Goal: Understand process/instructions

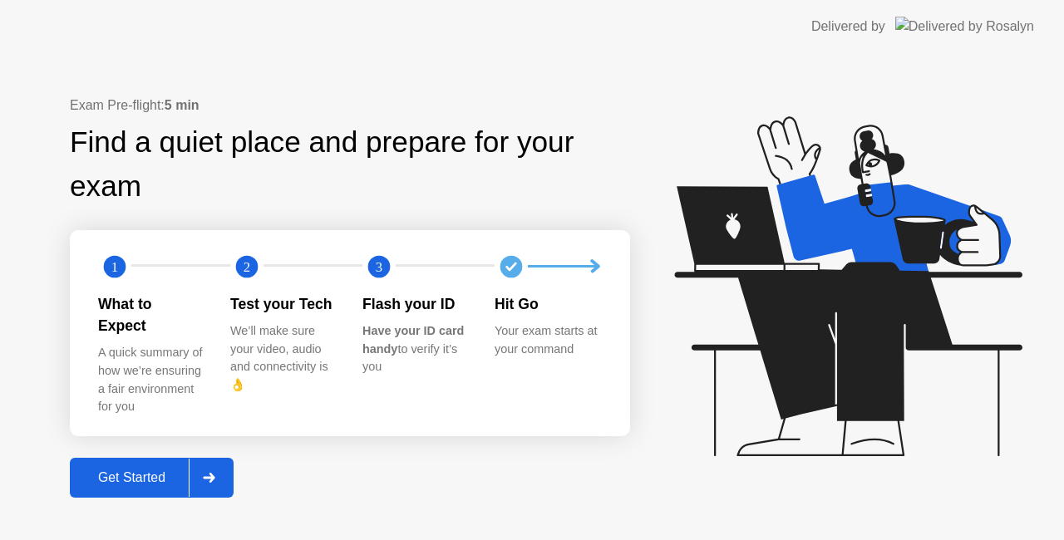
click at [192, 460] on div at bounding box center [209, 478] width 40 height 38
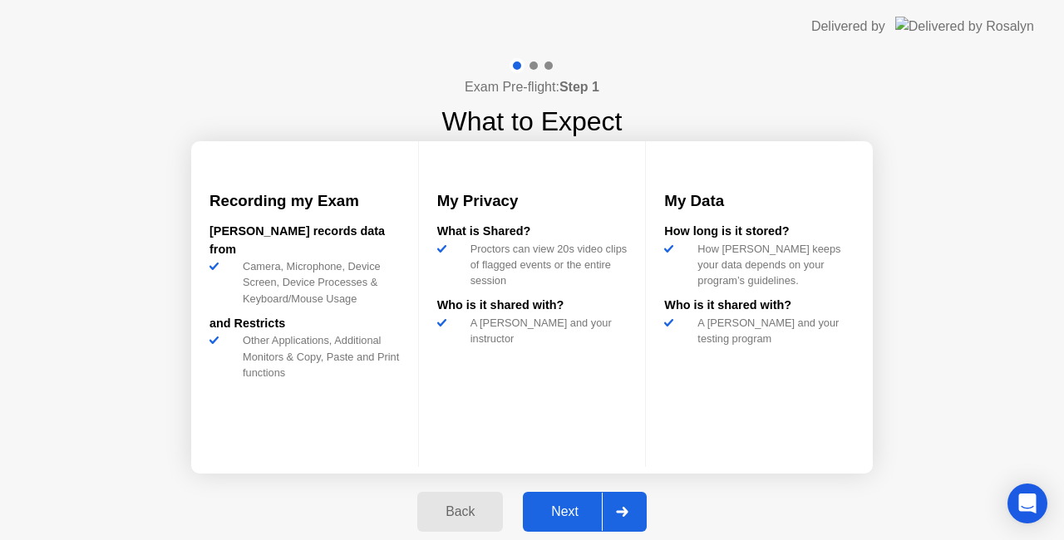
click at [564, 518] on div "Next" at bounding box center [565, 512] width 74 height 15
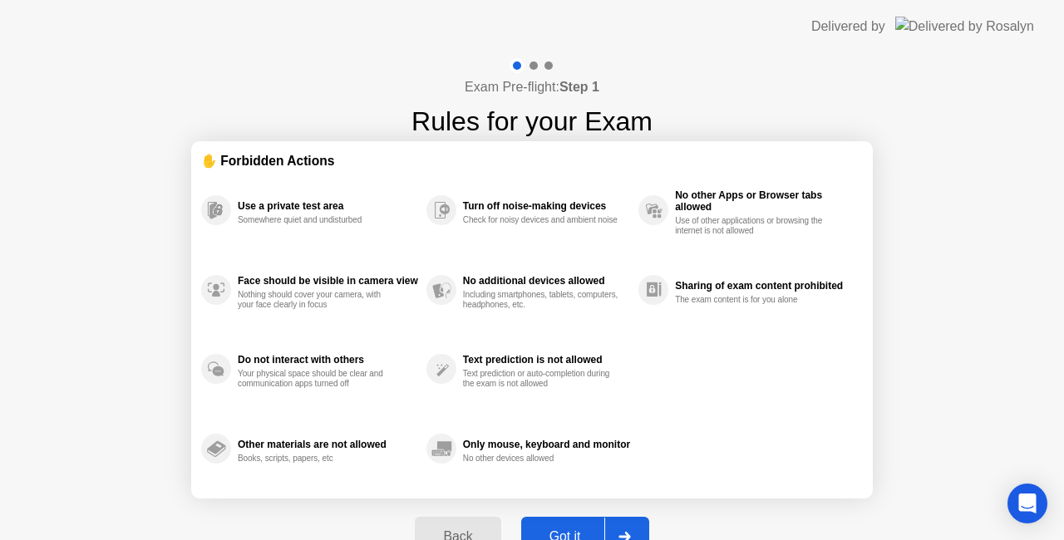
click at [564, 518] on button "Got it" at bounding box center [585, 537] width 128 height 40
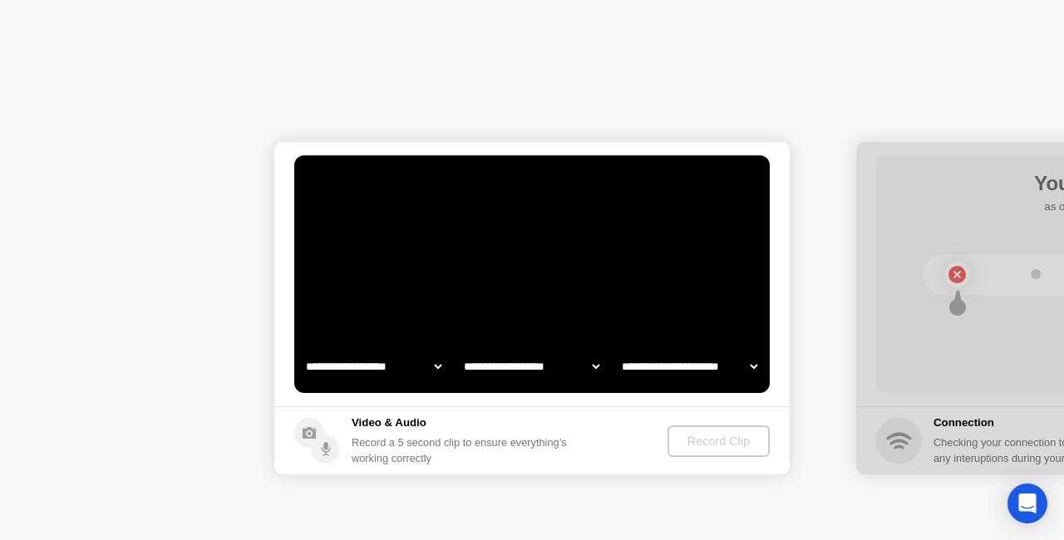
select select "**********"
select select "*******"
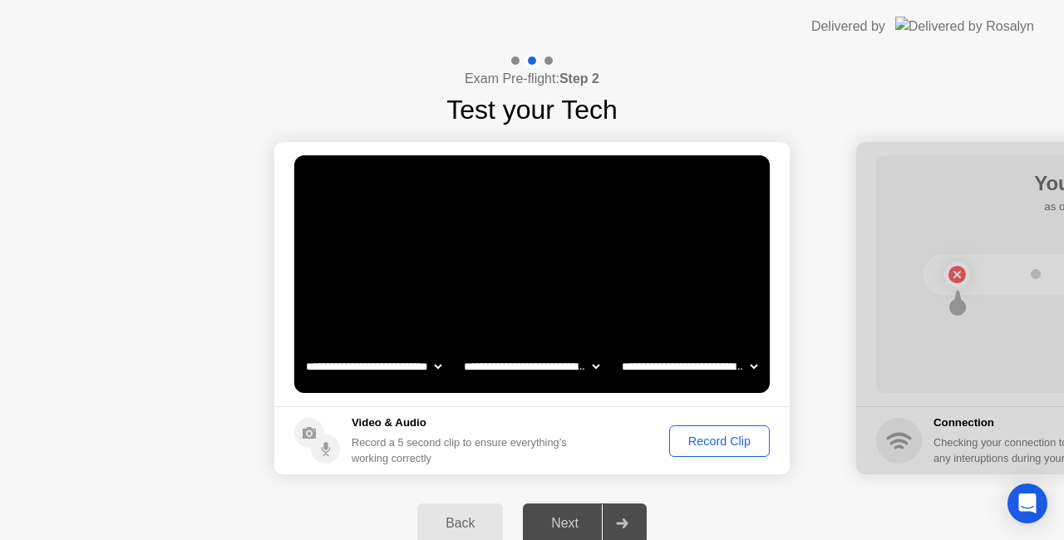
click at [719, 435] on div "Record Clip" at bounding box center [719, 441] width 89 height 13
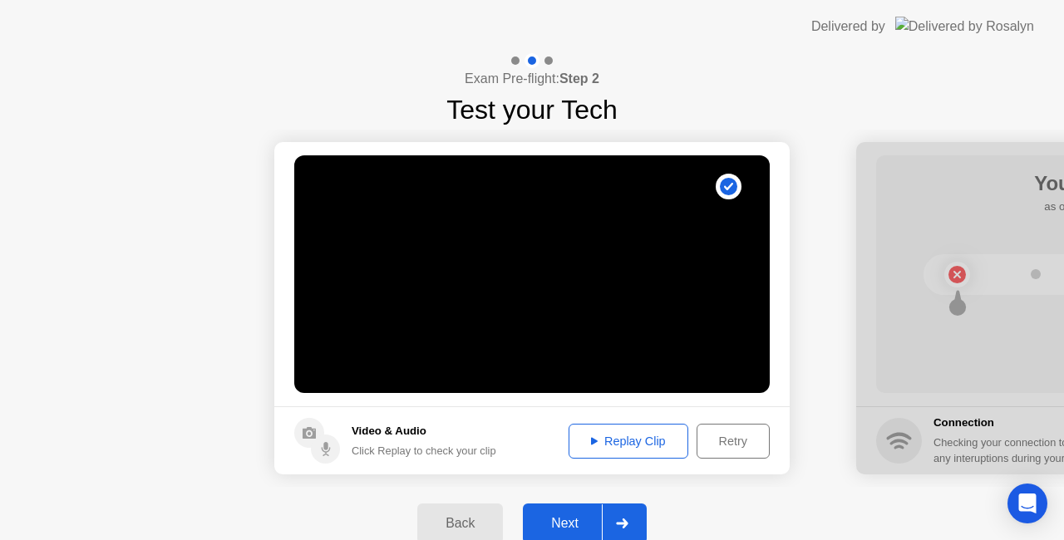
click at [555, 525] on div "Next" at bounding box center [565, 523] width 74 height 15
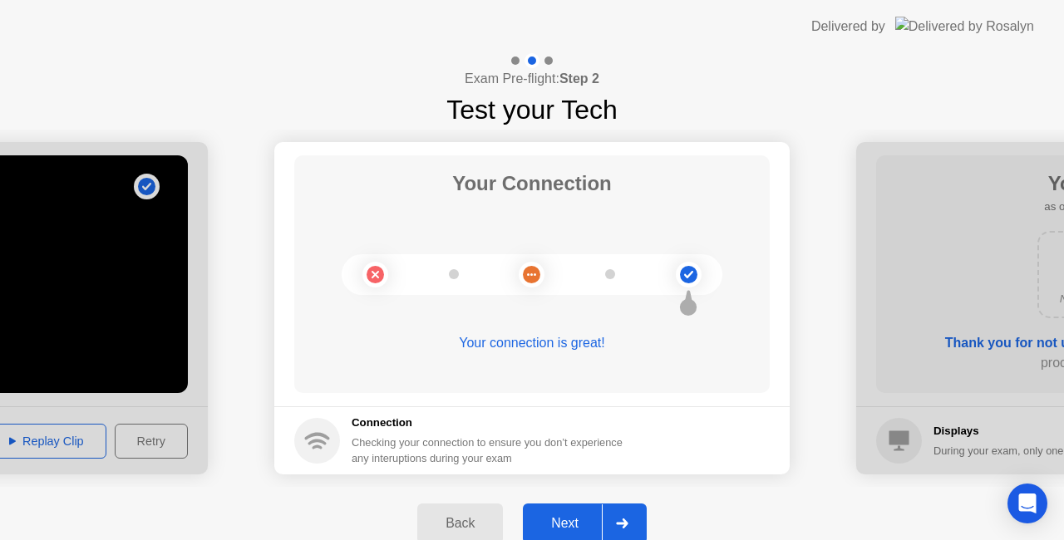
click at [581, 512] on button "Next" at bounding box center [585, 524] width 124 height 40
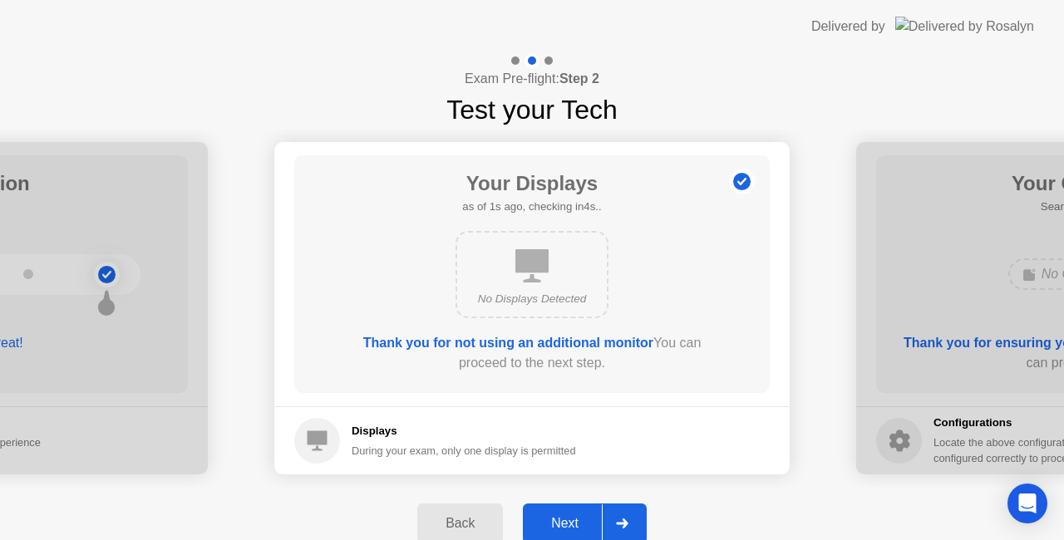
click at [581, 512] on button "Next" at bounding box center [585, 524] width 124 height 40
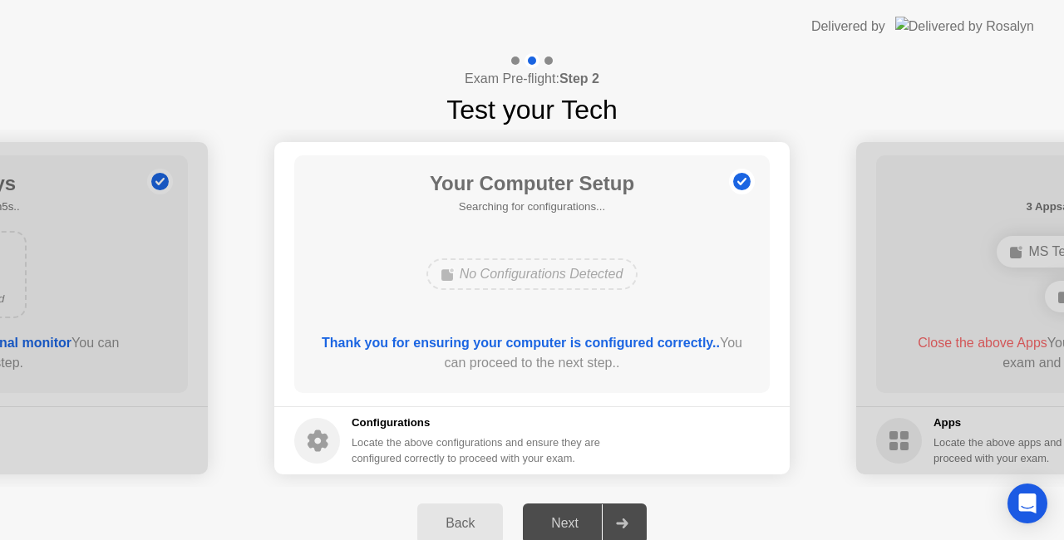
click at [451, 520] on div "Back" at bounding box center [460, 523] width 76 height 15
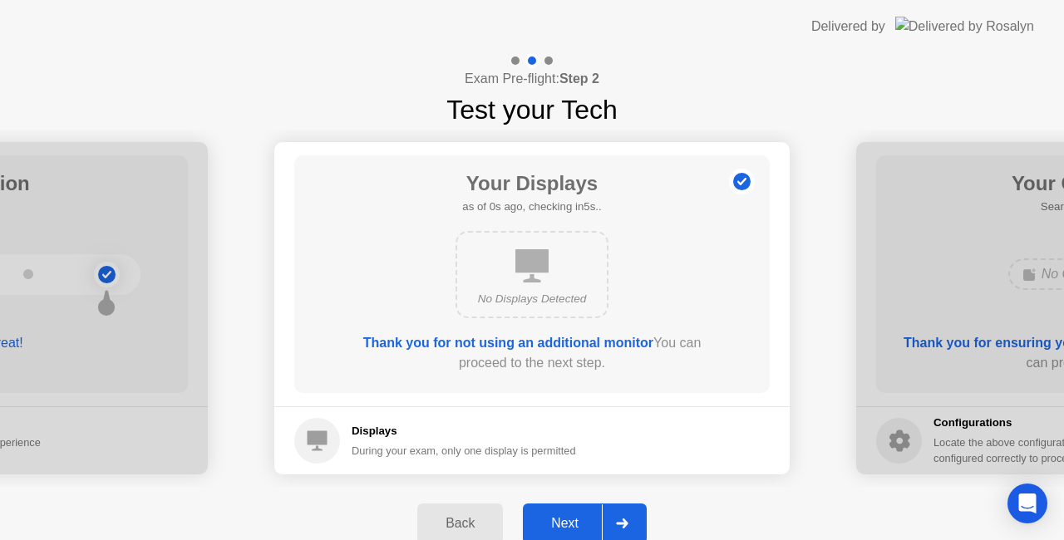
click at [580, 520] on div "Next" at bounding box center [565, 523] width 74 height 15
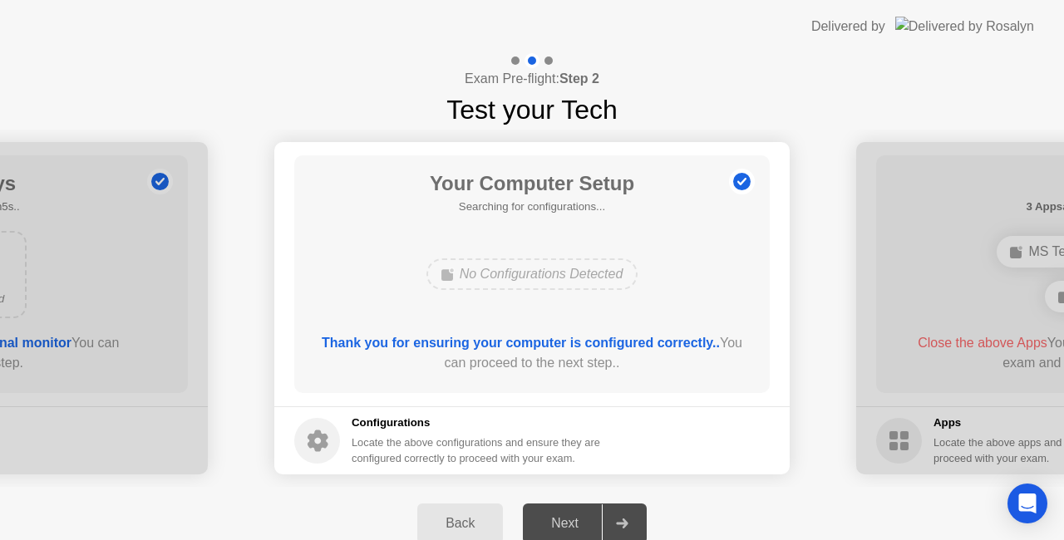
click at [628, 526] on icon at bounding box center [622, 524] width 12 height 10
click at [662, 348] on b "Thank you for ensuring your computer is configured correctly.." at bounding box center [521, 343] width 398 height 14
click at [582, 346] on b "Thank you for ensuring your computer is configured correctly.." at bounding box center [521, 343] width 398 height 14
